Goal: Transaction & Acquisition: Purchase product/service

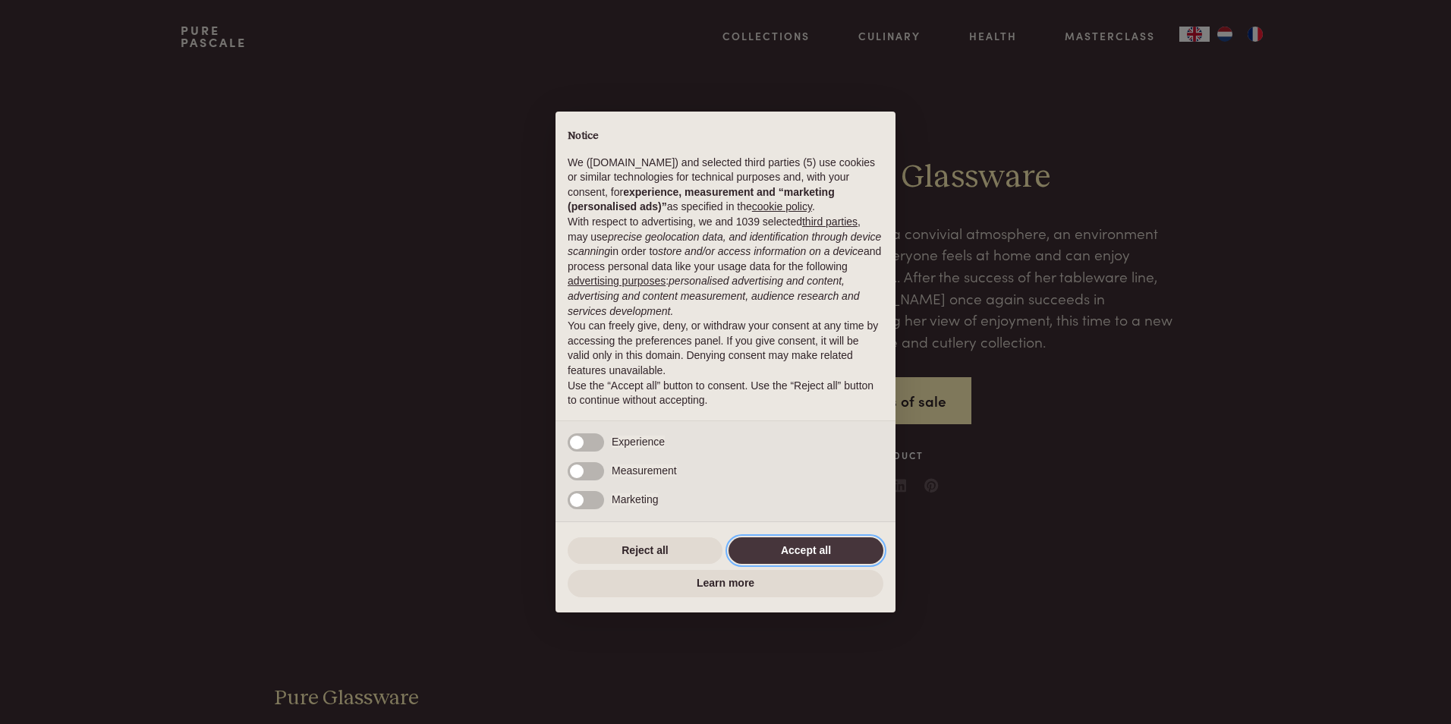
click at [817, 552] on button "Accept all" at bounding box center [805, 550] width 155 height 27
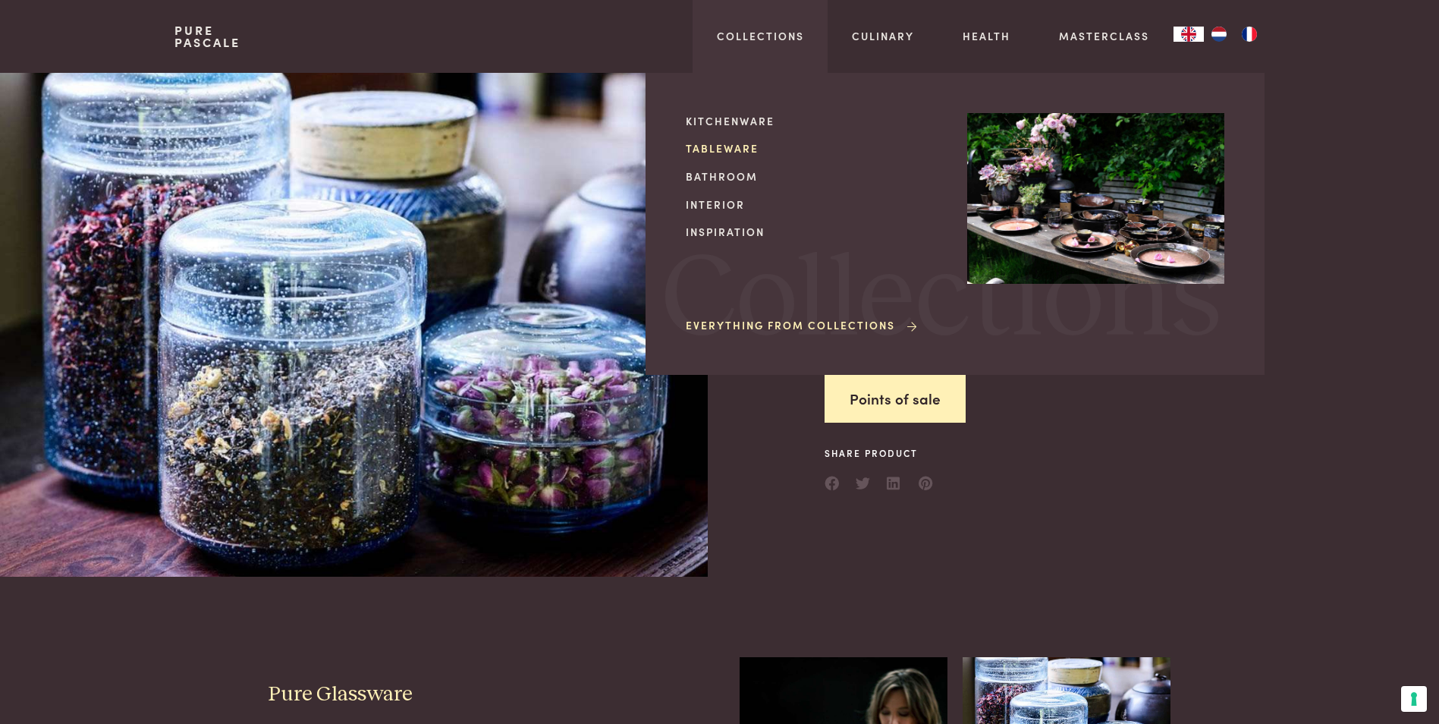
click at [719, 144] on link "Tableware" at bounding box center [814, 148] width 257 height 16
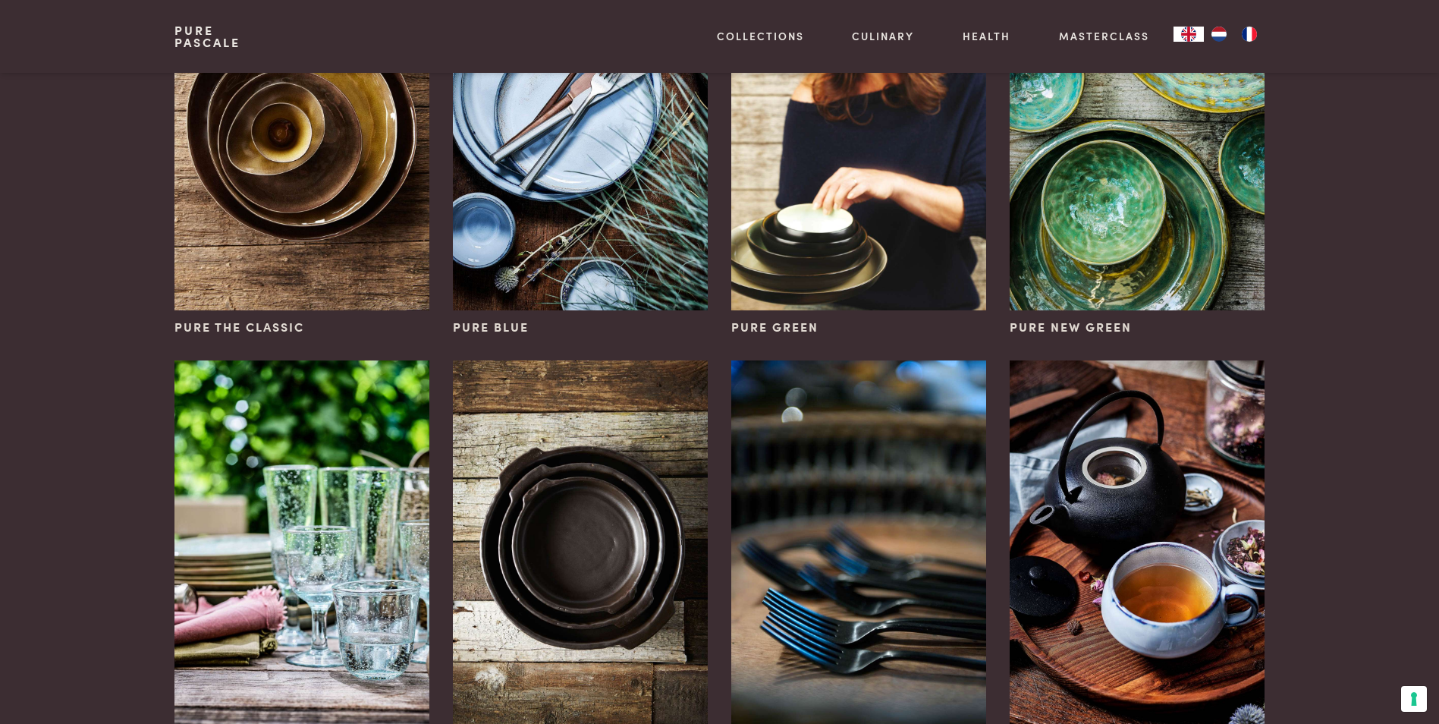
scroll to position [379, 0]
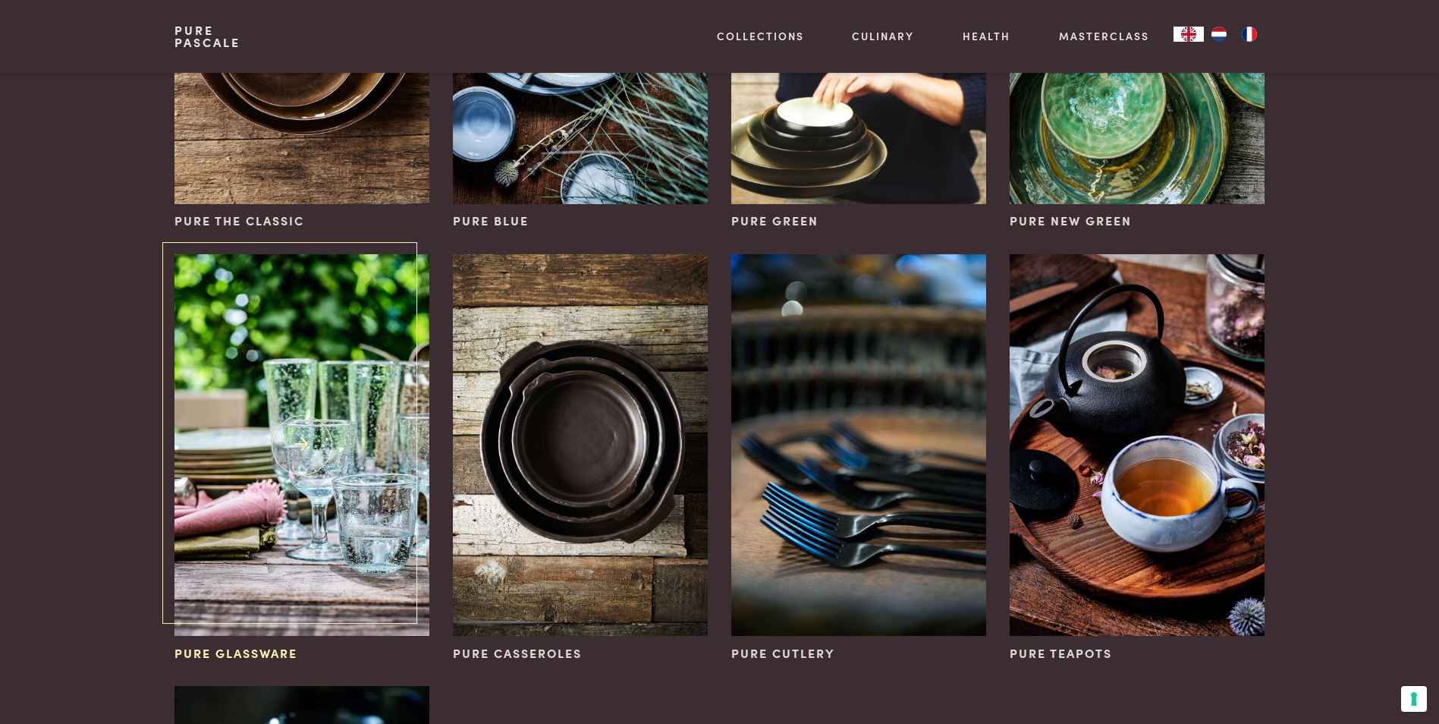
click at [332, 319] on img at bounding box center [301, 445] width 254 height 382
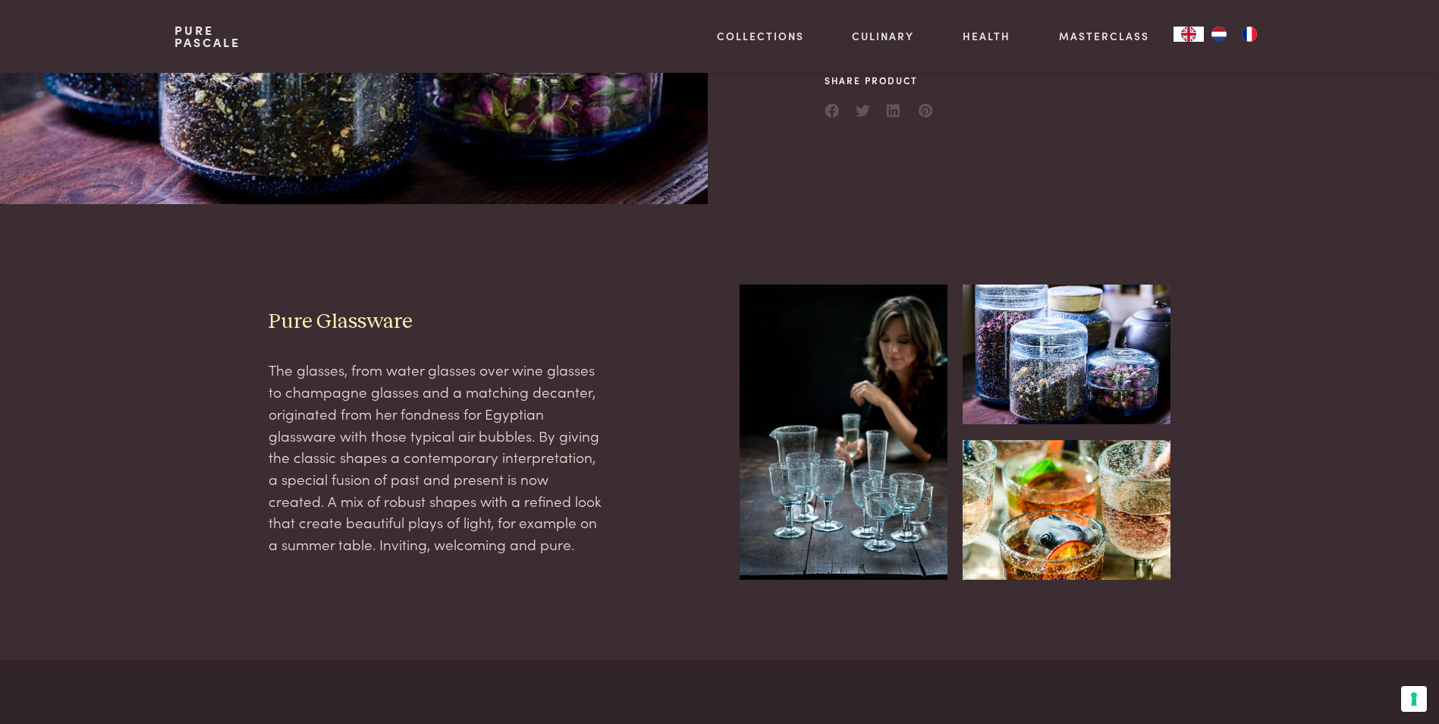
scroll to position [379, 0]
